Goal: Task Accomplishment & Management: Use online tool/utility

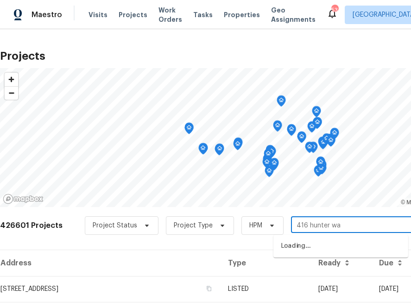
type input "[STREET_ADDRESS]"
click at [323, 243] on li "[STREET_ADDRESS]" at bounding box center [340, 246] width 135 height 15
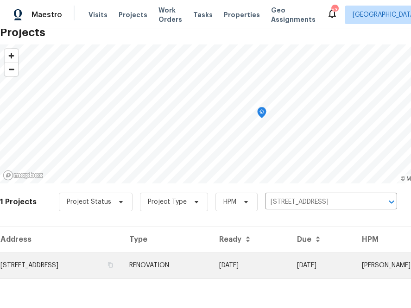
scroll to position [23, 0]
click at [122, 271] on td "[STREET_ADDRESS]" at bounding box center [61, 266] width 122 height 26
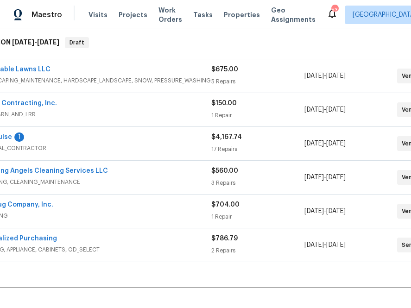
scroll to position [148, 0]
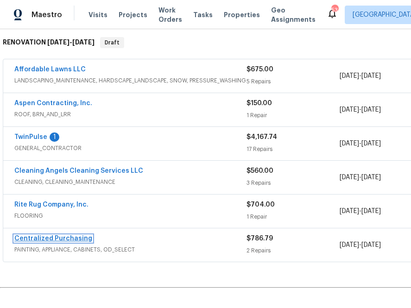
click at [40, 240] on link "Centralized Purchasing" at bounding box center [53, 238] width 78 height 6
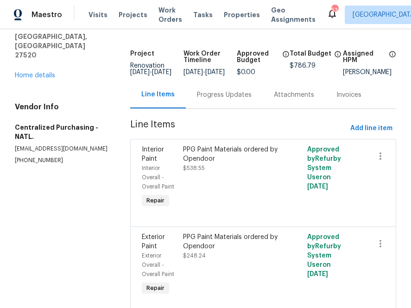
scroll to position [33, 0]
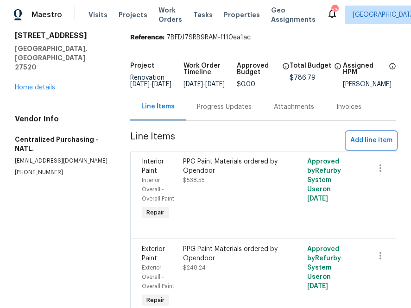
click at [361, 146] on span "Add line item" at bounding box center [371, 141] width 42 height 12
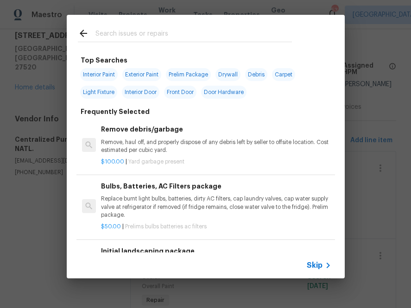
click at [304, 257] on div "Skip" at bounding box center [206, 265] width 278 height 26
click at [309, 262] on span "Skip" at bounding box center [315, 265] width 16 height 9
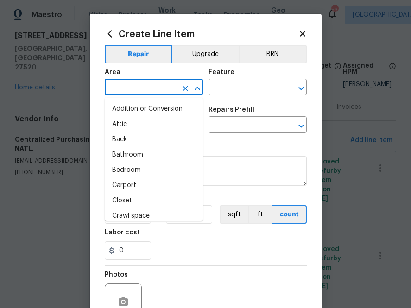
click at [138, 82] on input "text" at bounding box center [141, 88] width 72 height 14
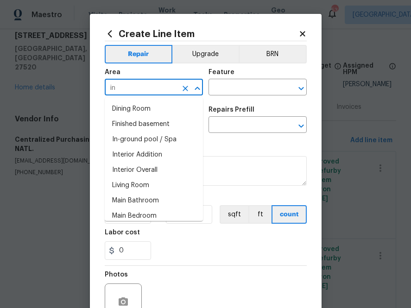
type input "i"
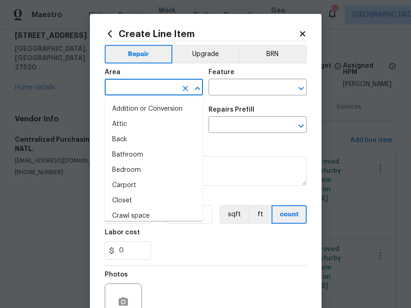
type input "i"
click at [109, 35] on icon at bounding box center [109, 33] width 4 height 7
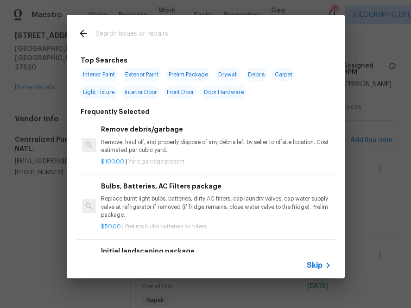
click at [170, 38] on input "text" at bounding box center [193, 35] width 196 height 14
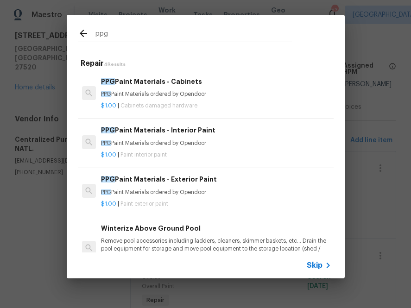
type input "ppg"
click at [137, 105] on span "Cabinets damaged hardware" at bounding box center [158, 106] width 77 height 6
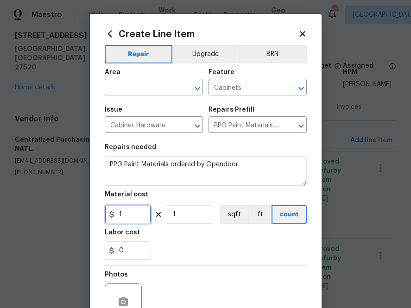
click at [126, 220] on input "1" at bounding box center [128, 214] width 46 height 19
paste input "218.764"
type input "218.76"
click at [151, 232] on div "Labor cost" at bounding box center [206, 235] width 202 height 12
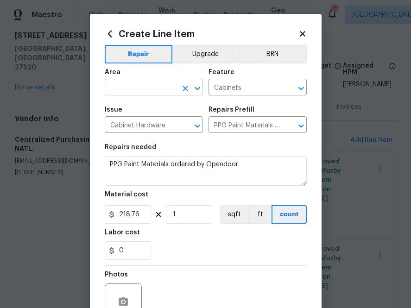
click at [142, 90] on input "text" at bounding box center [141, 88] width 72 height 14
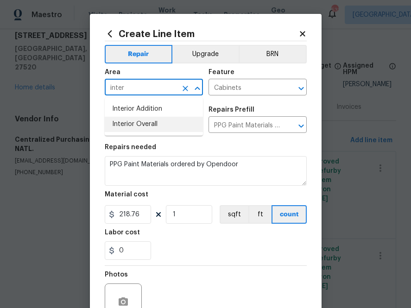
click at [133, 124] on li "Interior Overall" at bounding box center [154, 124] width 98 height 15
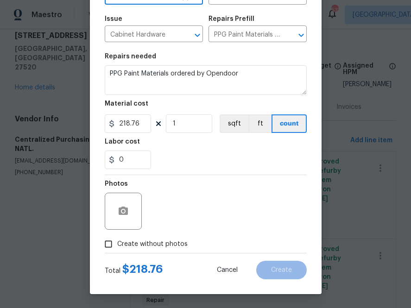
type input "Interior Overall"
click at [161, 239] on span "Create without photos" at bounding box center [152, 244] width 70 height 10
click at [117, 239] on input "Create without photos" at bounding box center [109, 244] width 18 height 18
checkbox input "true"
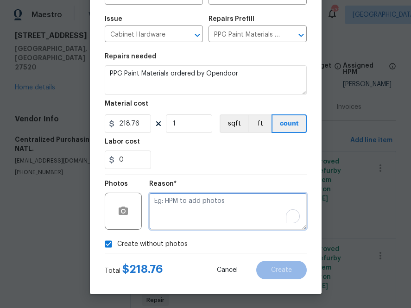
click at [181, 214] on textarea "To enrich screen reader interactions, please activate Accessibility in Grammarl…" at bounding box center [227, 211] width 157 height 37
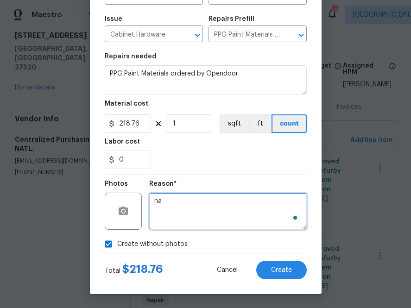
type textarea "na"
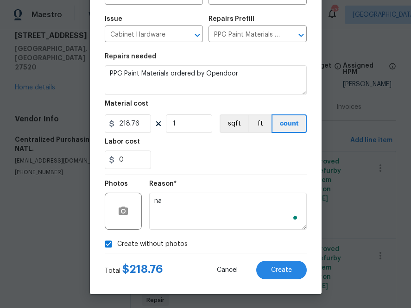
click at [282, 279] on div "Create Line Item Repair Upgrade BRN Area Interior Overall ​ Feature Cabinets ​ …" at bounding box center [206, 108] width 232 height 371
click at [282, 277] on button "Create" at bounding box center [281, 270] width 50 height 19
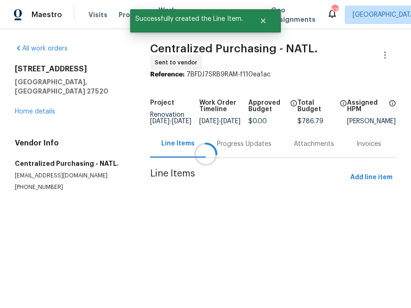
scroll to position [0, 0]
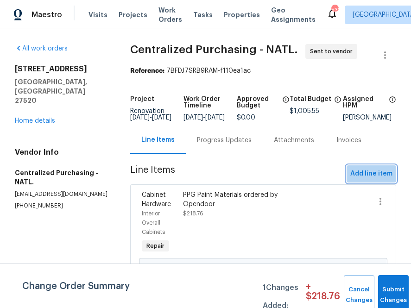
click at [367, 176] on span "Add line item" at bounding box center [371, 174] width 42 height 12
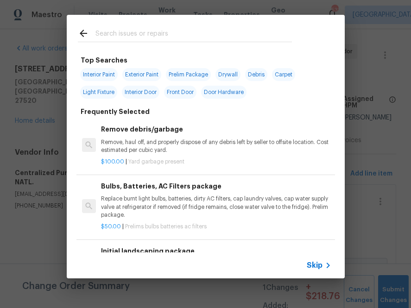
click at [113, 40] on input "text" at bounding box center [193, 35] width 196 height 14
type input "ppg"
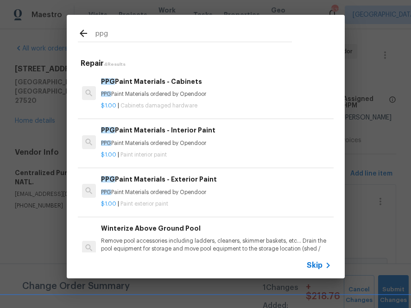
click at [124, 179] on h6 "PPG Paint Materials - Exterior Paint" at bounding box center [216, 179] width 230 height 10
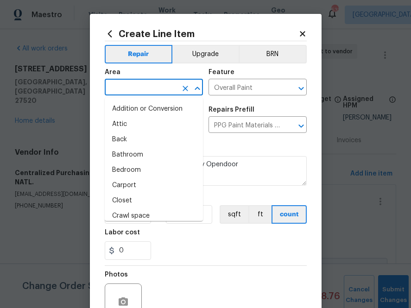
click at [149, 84] on input "text" at bounding box center [141, 88] width 72 height 14
type input "e"
type input "x"
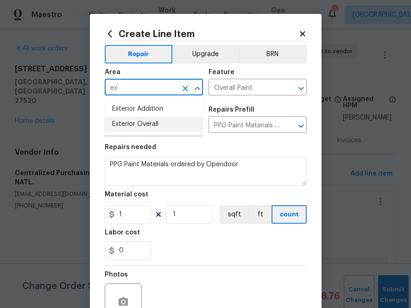
click at [152, 124] on li "Exterior Overall" at bounding box center [154, 124] width 98 height 15
type input "Exterior Overall"
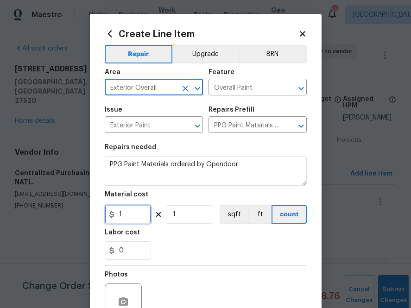
click at [123, 220] on input "1" at bounding box center [128, 214] width 46 height 19
paste input "50.216"
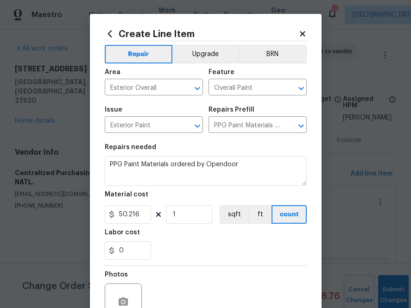
type input "50.22"
click at [196, 236] on div "Labor cost" at bounding box center [206, 235] width 202 height 12
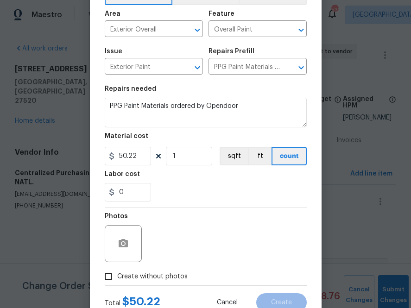
scroll to position [91, 0]
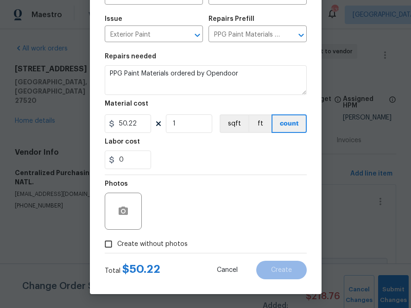
click at [150, 242] on span "Create without photos" at bounding box center [152, 244] width 70 height 10
click at [117, 242] on input "Create without photos" at bounding box center [109, 244] width 18 height 18
checkbox input "true"
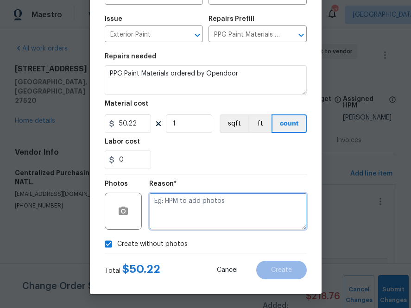
click at [183, 220] on textarea at bounding box center [227, 211] width 157 height 37
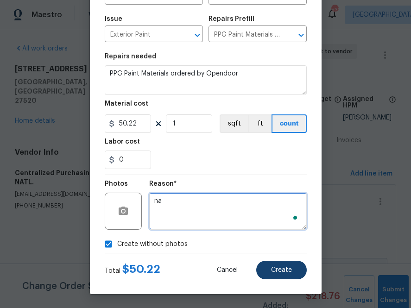
type textarea "na"
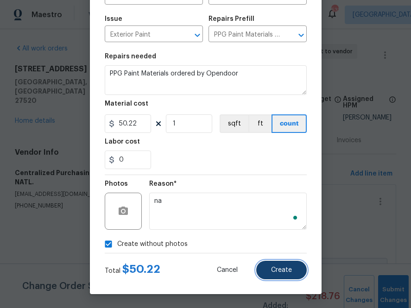
click at [265, 268] on button "Create" at bounding box center [281, 270] width 50 height 19
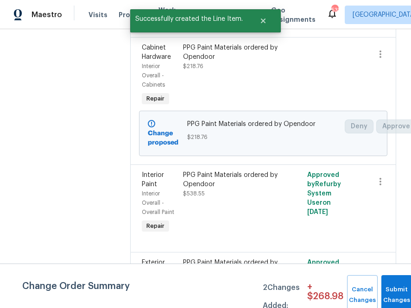
scroll to position [0, 0]
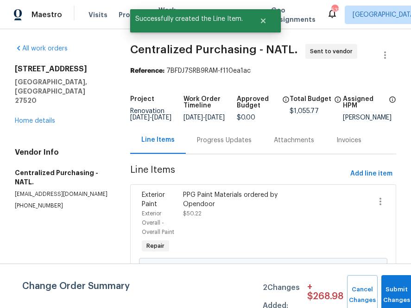
click at [393, 269] on div "Change Order Summary 2 Changes Added: + $ 268.98 Cancel Changes Submit Changes" at bounding box center [205, 286] width 411 height 44
click at [393, 280] on button "Submit Changes" at bounding box center [396, 295] width 31 height 40
